Goal: Obtain resource: Download file/media

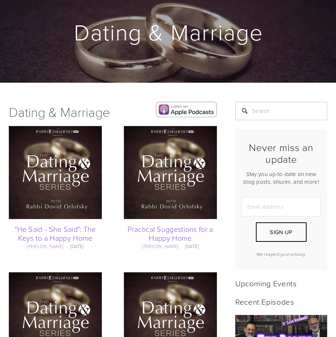
scroll to position [72, 0]
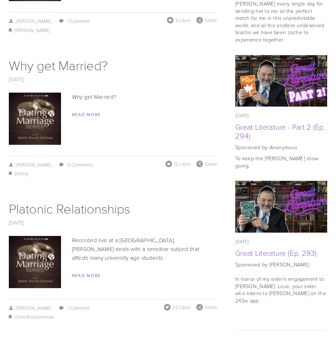
scroll to position [624, 0]
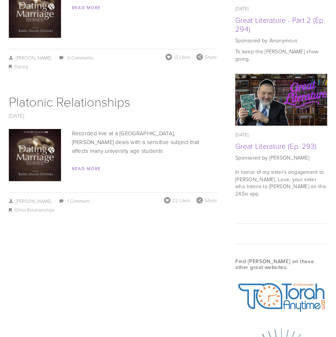
click at [44, 159] on img at bounding box center [35, 155] width 52 height 52
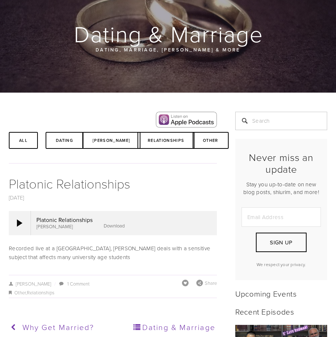
scroll to position [73, 0]
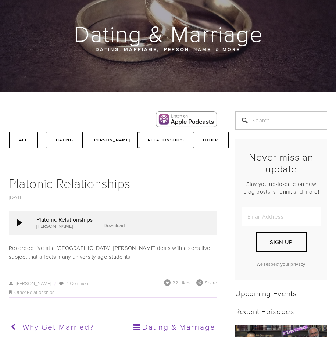
click at [117, 228] on link "Download" at bounding box center [114, 225] width 21 height 7
